Goal: Find specific page/section: Find specific page/section

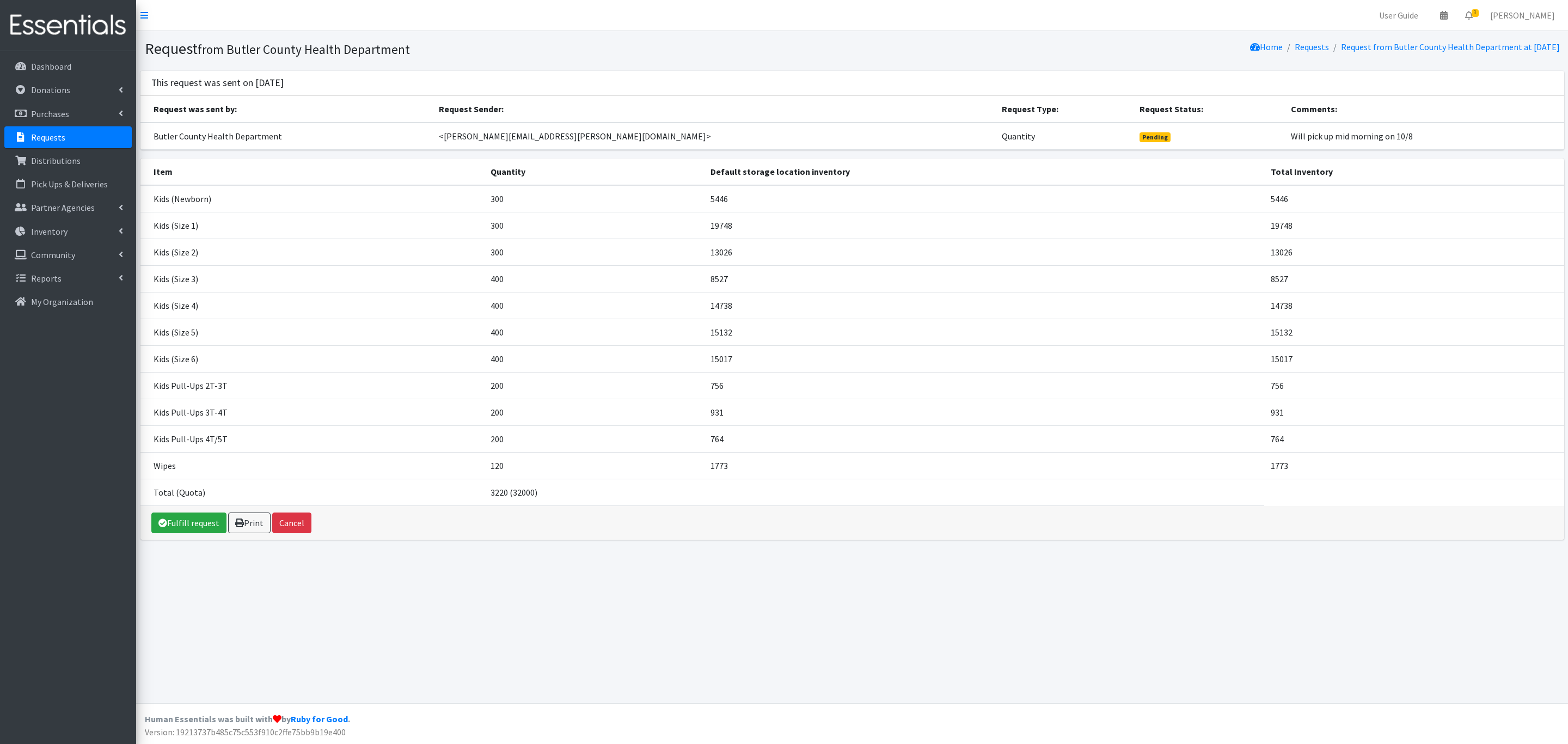
click at [92, 137] on link "Requests" at bounding box center [68, 137] width 127 height 22
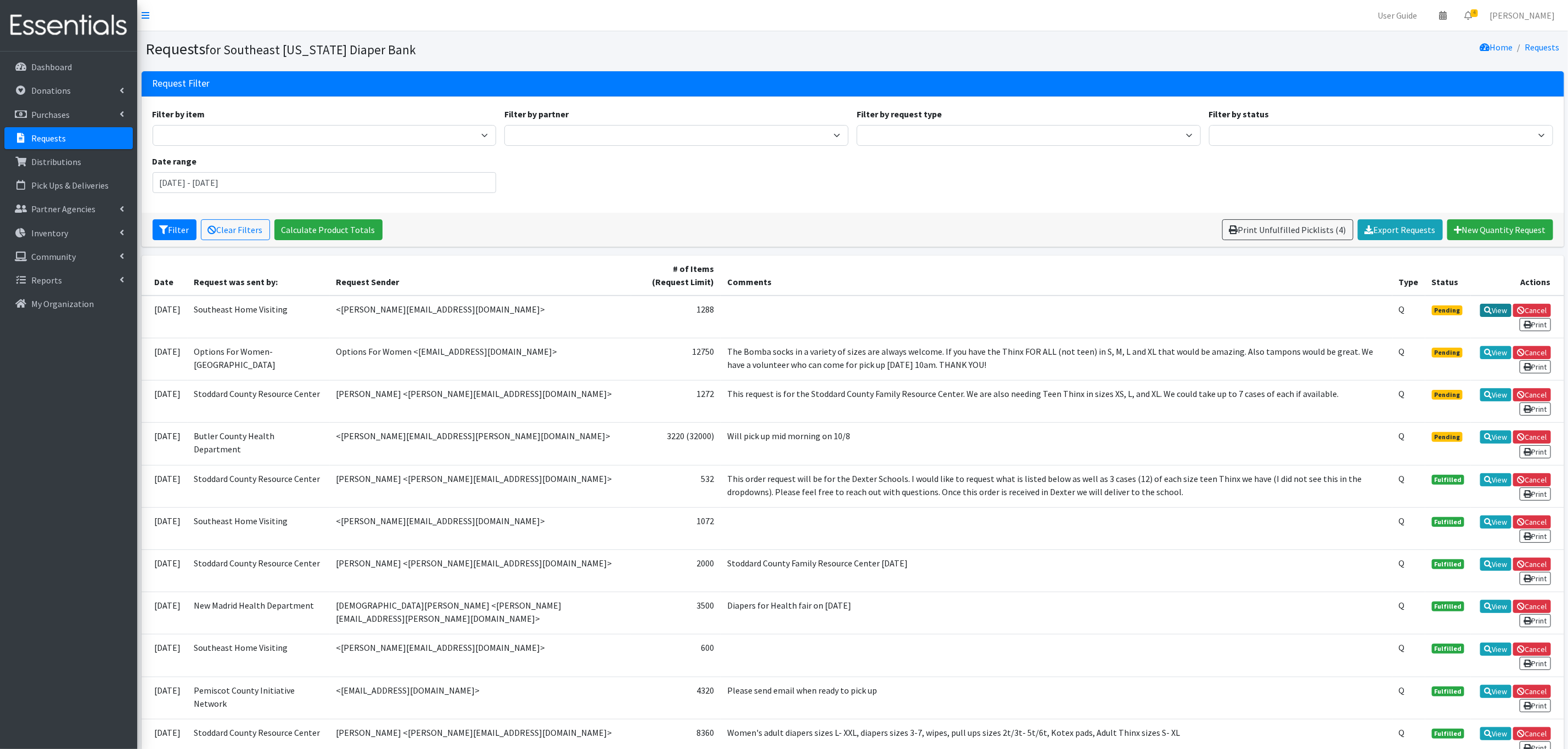
click at [1484, 311] on icon at bounding box center [1487, 310] width 8 height 8
